Goal: Task Accomplishment & Management: Complete application form

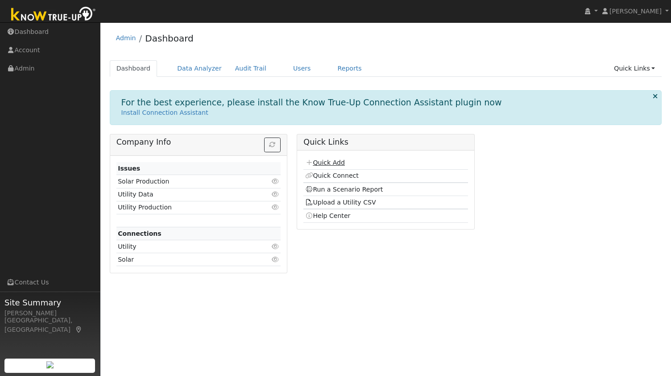
click at [321, 160] on link "Quick Add" at bounding box center [325, 162] width 40 height 7
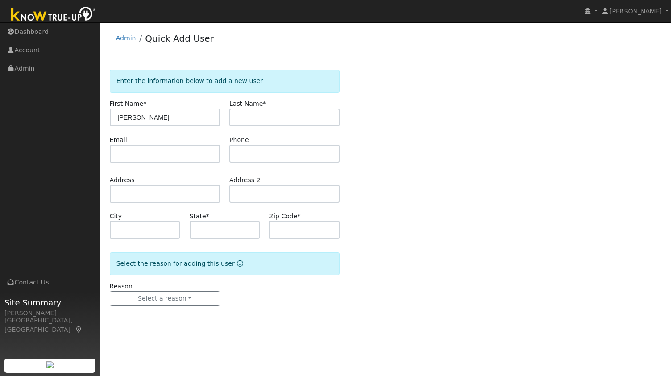
type input "[PERSON_NAME]"
paste input "[PERSON_NAME]"
type input "Jaeb"
click at [180, 190] on input "text" at bounding box center [165, 194] width 110 height 18
paste input "5586 Bacon Road, Oakland 94619"
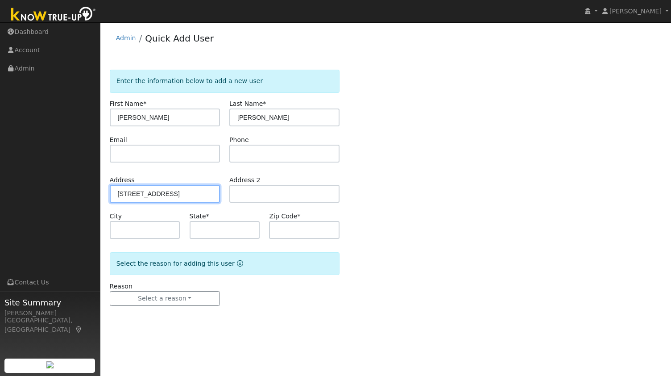
scroll to position [0, 2]
type input "5586 Bacon Road"
type input "Oakland"
type input "CA"
type input "94619"
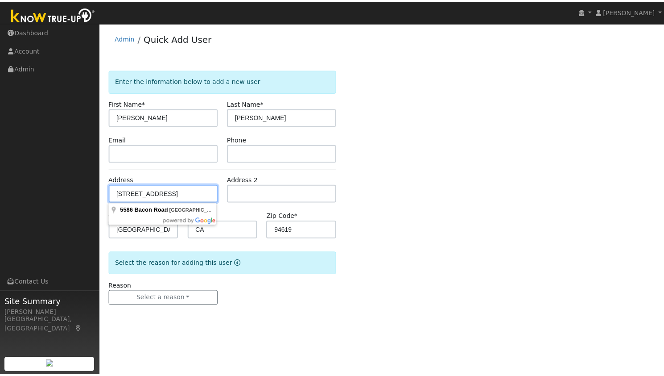
scroll to position [0, 0]
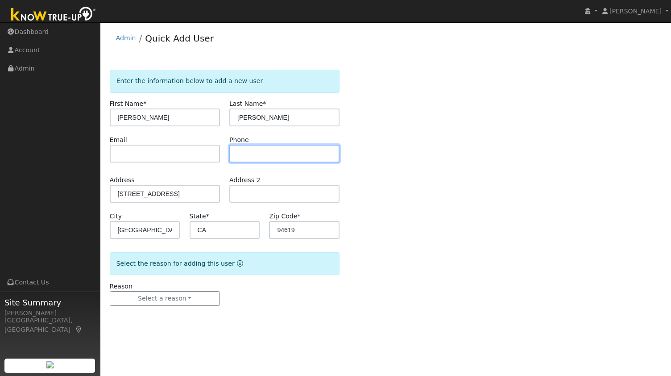
click at [267, 149] on input "text" at bounding box center [284, 154] width 110 height 18
paste input "510-305-5878"
type input "510-305-5878"
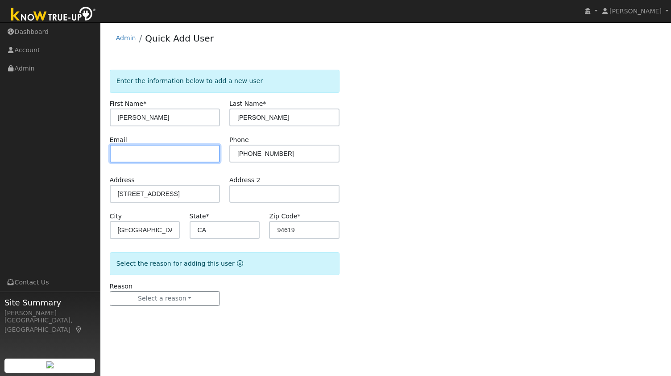
click at [180, 149] on input "text" at bounding box center [165, 154] width 110 height 18
paste input "erin.jaeb@icloud.com"
type input "erin.jaeb@icloud.com"
click at [171, 309] on form "Enter the information below to add a new user First Name * Erin Last Name * Jae…" at bounding box center [225, 197] width 230 height 254
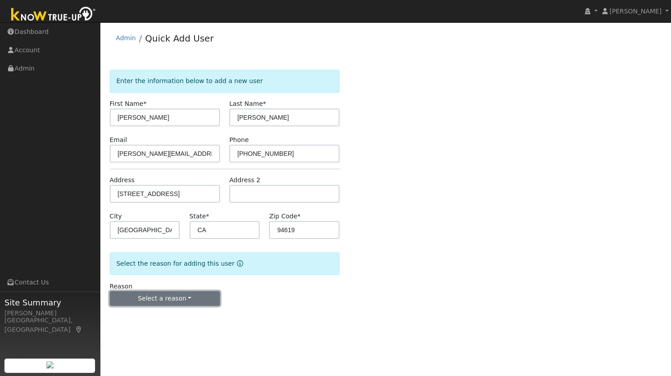
click at [173, 299] on button "Select a reason" at bounding box center [165, 298] width 110 height 15
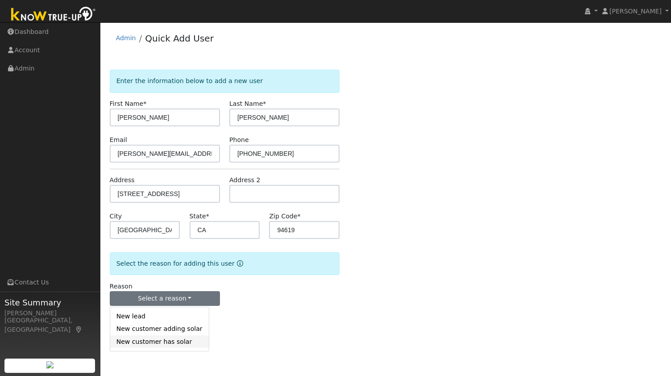
click at [156, 341] on link "New customer has solar" at bounding box center [159, 341] width 99 height 12
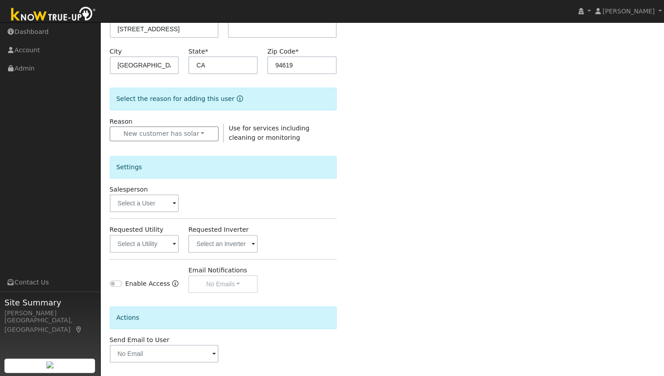
scroll to position [196, 0]
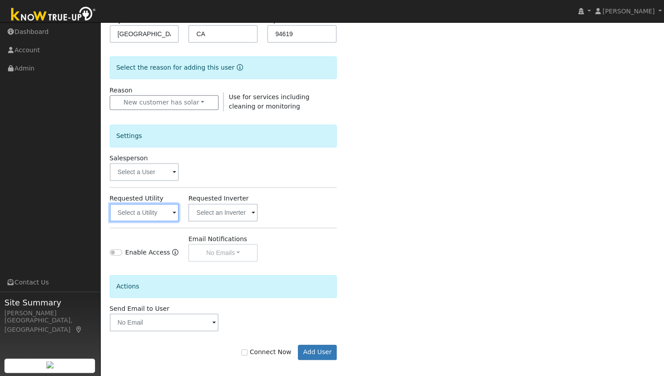
click at [159, 208] on input "text" at bounding box center [145, 212] width 70 height 18
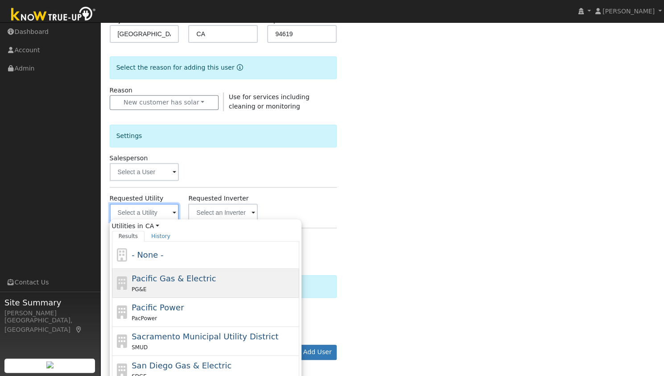
drag, startPoint x: 159, startPoint y: 208, endPoint x: 226, endPoint y: 290, distance: 105.2
click at [179, 221] on div "Utilities in CA All States AL AK AZ AR CA CO CT DE FL GA HI ID IL IN IA KS KY L…" at bounding box center [145, 212] width 70 height 18
click at [226, 290] on div "PG&E" at bounding box center [215, 288] width 166 height 9
type input "Pacific Gas & Electric"
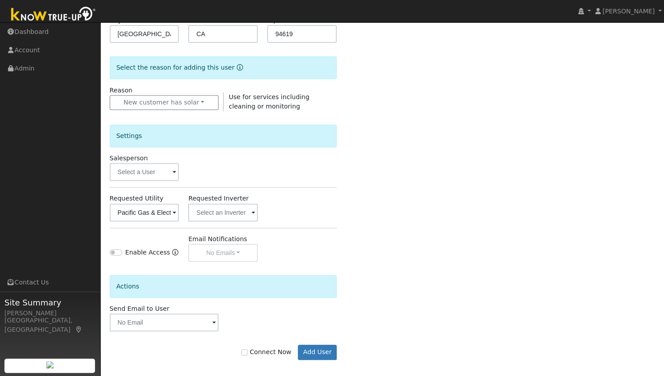
click at [265, 348] on label "Connect Now" at bounding box center [266, 351] width 50 height 9
click at [248, 349] on input "Connect Now" at bounding box center [244, 352] width 6 height 6
checkbox input "true"
click at [321, 356] on button "Add User" at bounding box center [317, 351] width 39 height 15
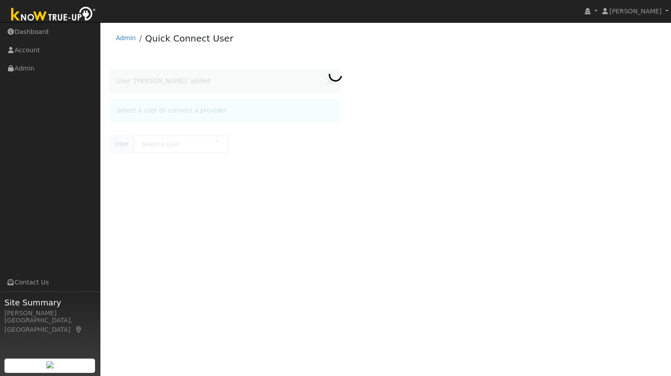
type input "[PERSON_NAME]"
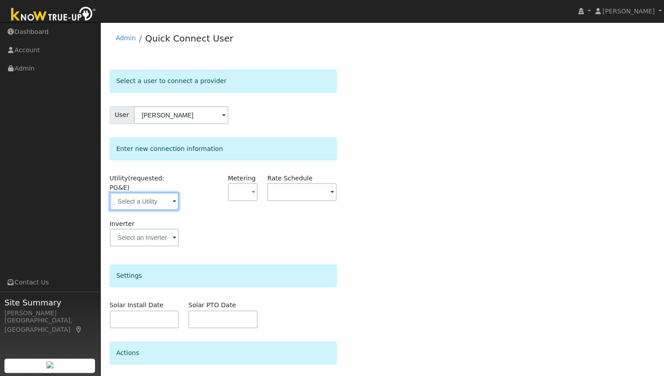
click at [151, 192] on input "text" at bounding box center [145, 201] width 70 height 18
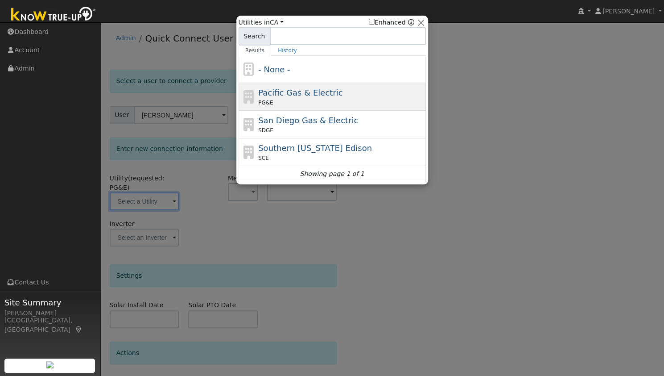
click at [319, 89] on span "Pacific Gas & Electric" at bounding box center [300, 92] width 84 height 9
type input "PG&E"
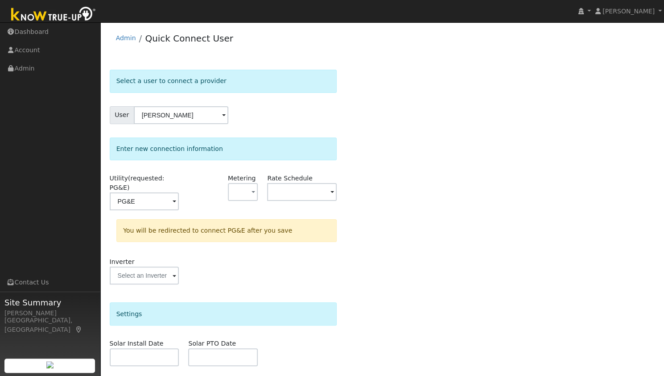
scroll to position [93, 0]
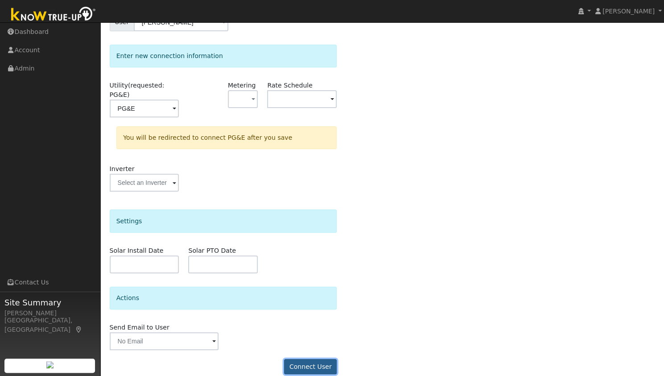
click at [292, 359] on button "Connect User" at bounding box center [310, 366] width 53 height 15
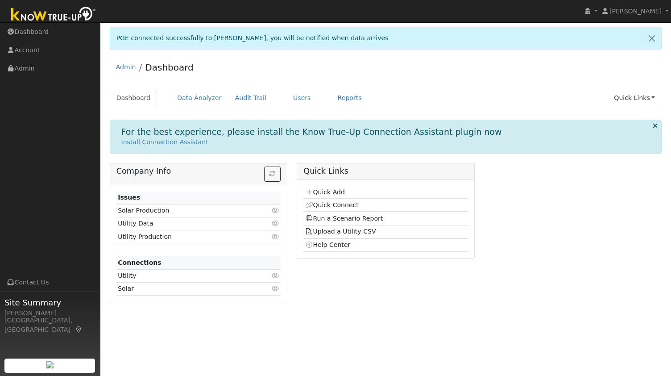
click at [327, 189] on link "Quick Add" at bounding box center [325, 191] width 40 height 7
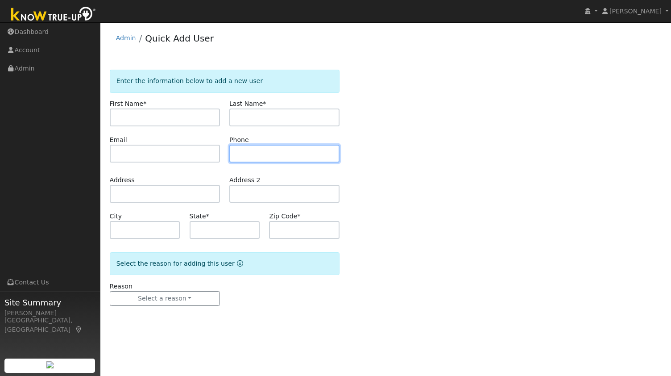
click at [271, 159] on input "text" at bounding box center [284, 154] width 110 height 18
paste input "[PERSON_NAME]"
drag, startPoint x: 187, startPoint y: 145, endPoint x: 124, endPoint y: 132, distance: 64.1
drag, startPoint x: 124, startPoint y: 132, endPoint x: 486, endPoint y: 91, distance: 364.1
click at [486, 91] on div "Enter the information below to add a new user First Name * Last Name * Email Ph…" at bounding box center [386, 197] width 552 height 254
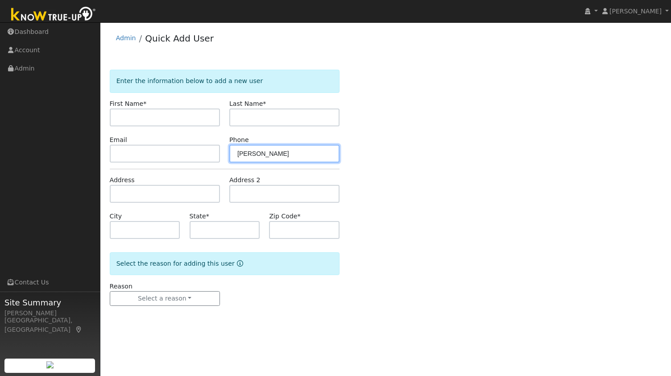
click at [309, 155] on input "[PERSON_NAME]" at bounding box center [284, 154] width 110 height 18
type input "P"
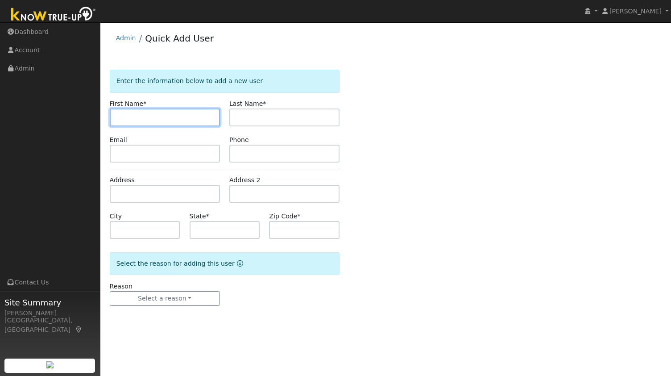
click at [184, 114] on input "text" at bounding box center [165, 117] width 110 height 18
paste input "Pamela Ortiz"
type input "Pamela"
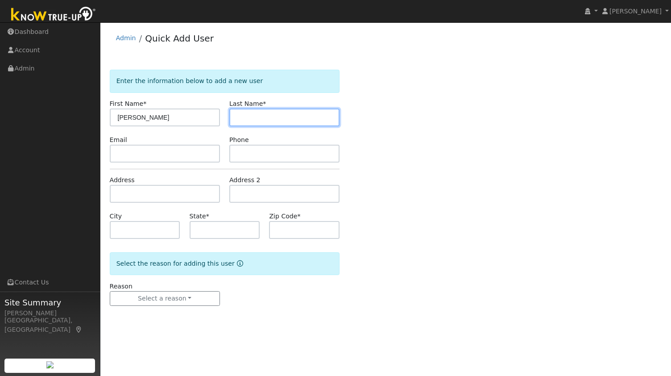
paste input "Ortiz"
type input "Ortiz"
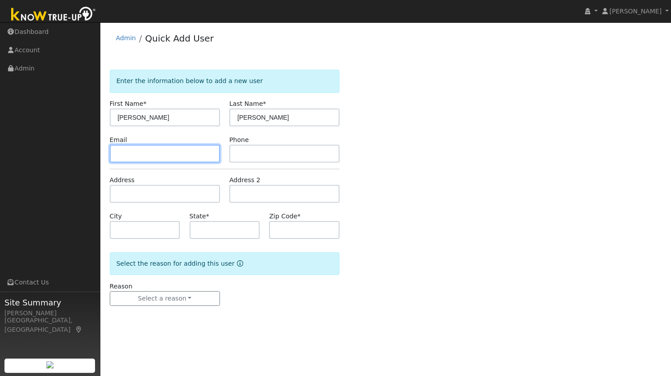
click at [194, 155] on input "text" at bounding box center [165, 154] width 110 height 18
paste input "pamelajean.ortiz@gmail.com"
type input "pamelajean.ortiz@gmail.com"
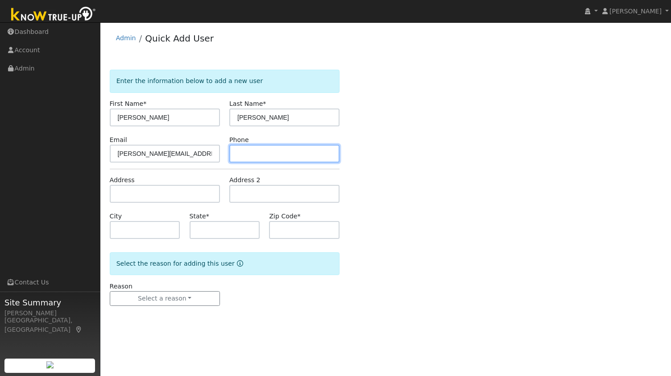
click at [291, 156] on input "text" at bounding box center [284, 154] width 110 height 18
paste input "5105430080"
type input "5105430080"
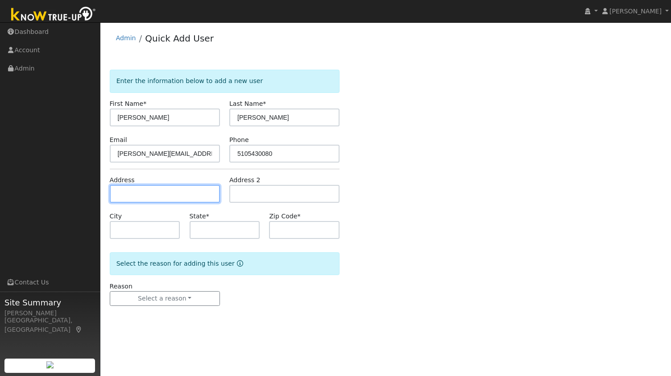
click at [150, 190] on input "text" at bounding box center [165, 194] width 110 height 18
paste input "2042 Blackstone Drive Walnut Creek CA 94598"
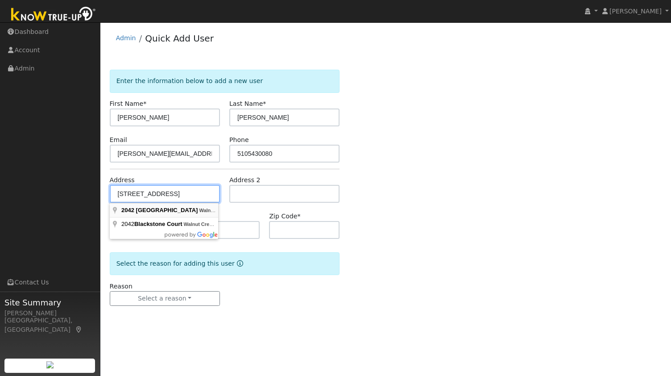
type input "2042 Blackstone Drive"
type input "Walnut Creek"
type input "CA"
type input "94598"
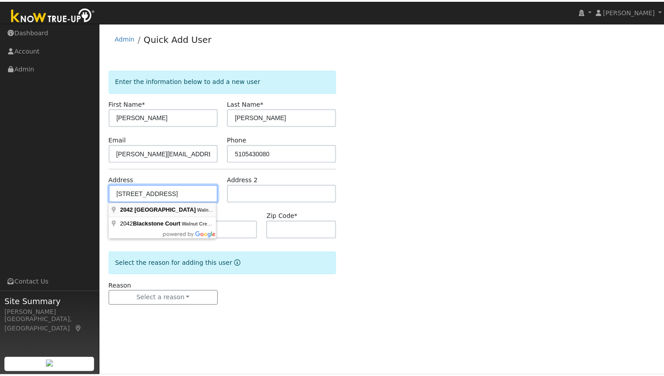
scroll to position [0, 0]
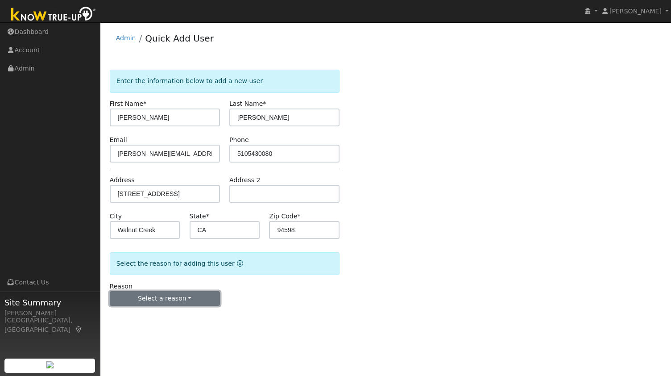
click at [170, 304] on button "Select a reason" at bounding box center [165, 298] width 110 height 15
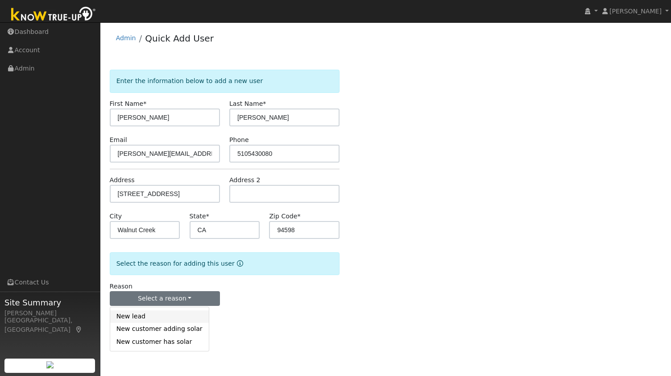
click at [157, 311] on link "New lead" at bounding box center [159, 316] width 99 height 12
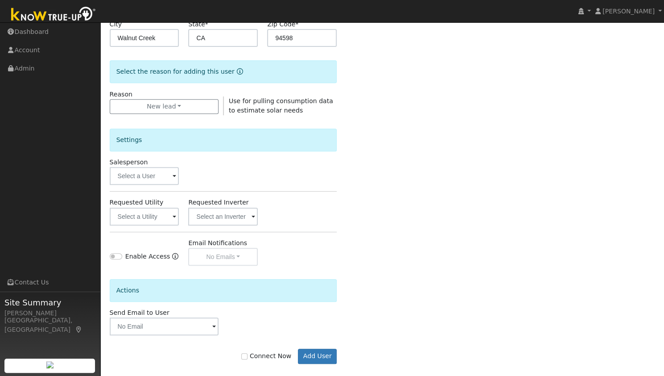
scroll to position [193, 0]
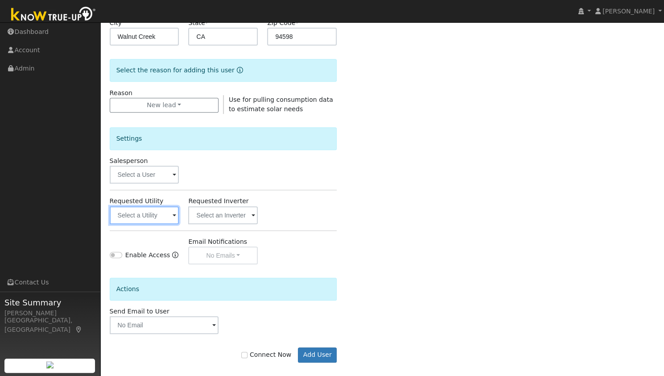
click at [161, 216] on input "text" at bounding box center [145, 215] width 70 height 18
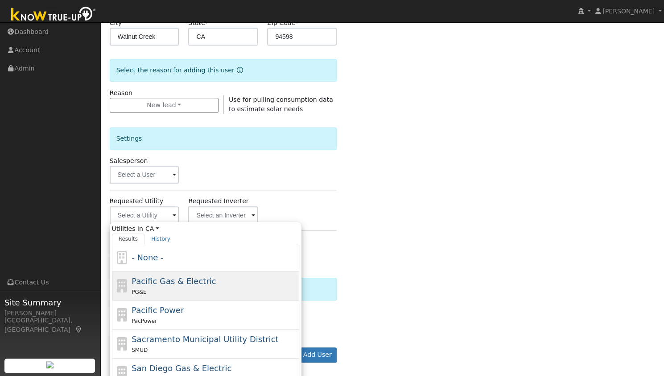
click at [183, 288] on div "PG&E" at bounding box center [215, 291] width 166 height 9
type input "Pacific Gas & Electric"
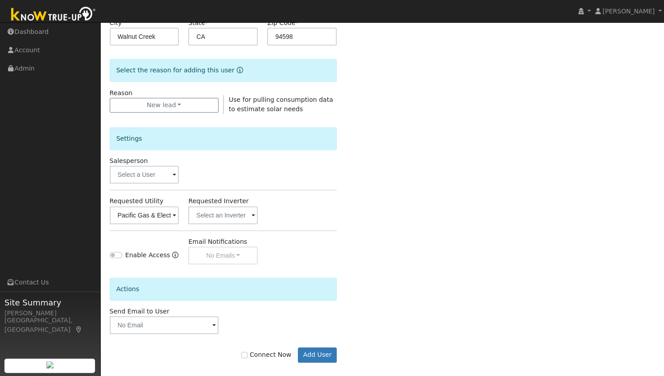
click at [260, 352] on label "Connect Now" at bounding box center [266, 354] width 50 height 9
click at [248, 352] on input "Connect Now" at bounding box center [244, 355] width 6 height 6
checkbox input "true"
click at [318, 356] on button "Add User" at bounding box center [317, 354] width 39 height 15
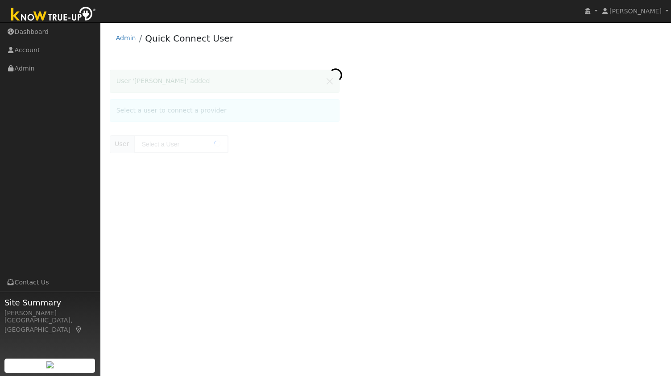
type input "[PERSON_NAME]"
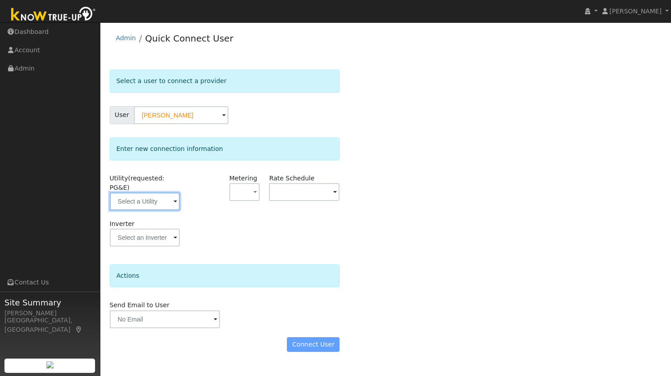
click at [153, 194] on input "text" at bounding box center [145, 201] width 70 height 18
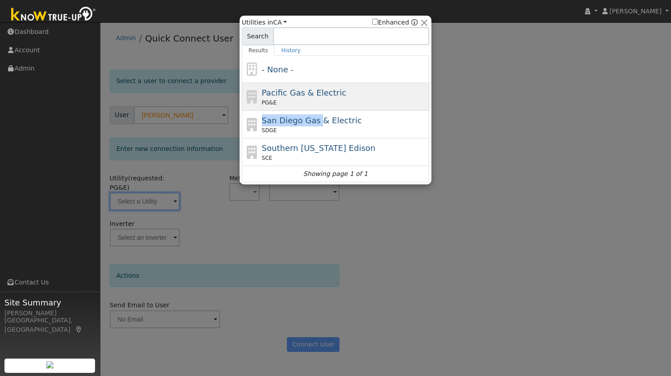
drag, startPoint x: 316, startPoint y: 112, endPoint x: 316, endPoint y: 103, distance: 8.5
click at [316, 103] on div "- None - Pacific Gas & Electric PG&E [GEOGRAPHIC_DATA] Gas & Electric SDGE [GEO…" at bounding box center [335, 119] width 187 height 126
click at [316, 103] on div "PG&E" at bounding box center [345, 103] width 166 height 8
type input "PG&E"
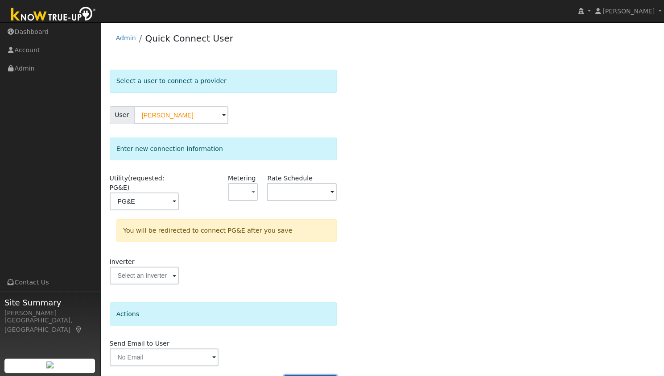
click at [318, 375] on button "Connect User" at bounding box center [310, 382] width 53 height 15
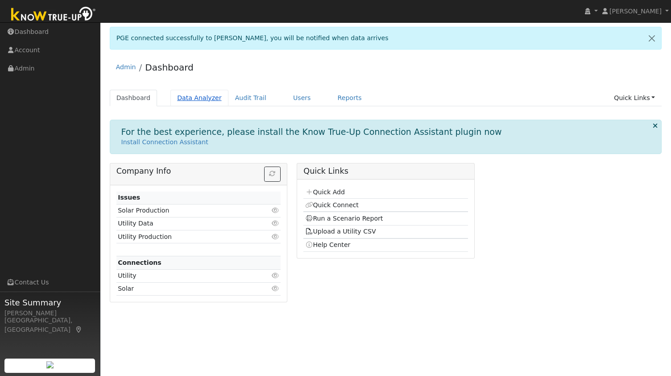
click at [193, 100] on link "Data Analyzer" at bounding box center [199, 98] width 58 height 17
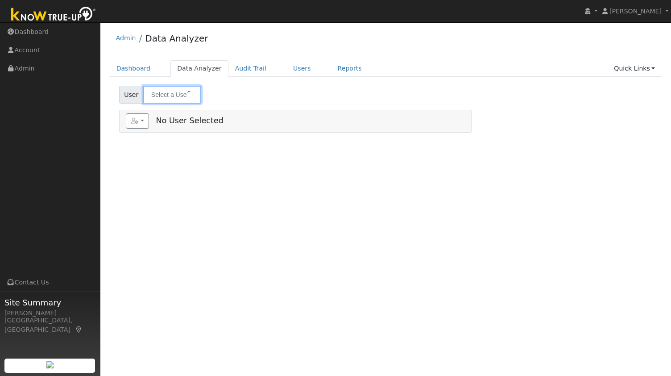
type input "SandY Kirkpatrick"
